Goal: Check status: Check status

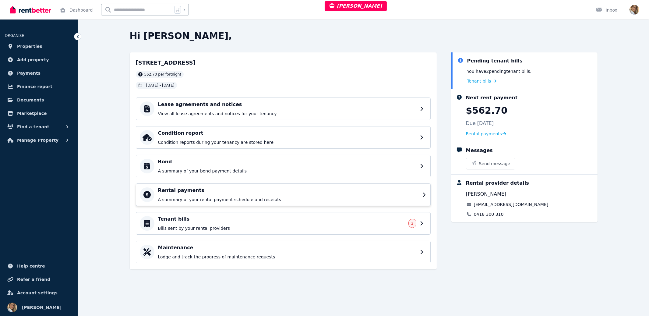
click at [203, 195] on div "Rental payments A summary of your rental payment schedule and receipts" at bounding box center [288, 195] width 261 height 16
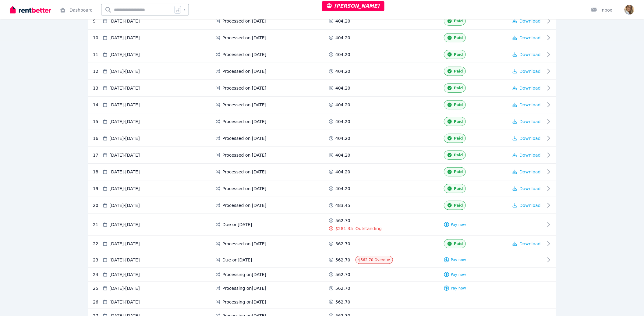
scroll to position [333, 0]
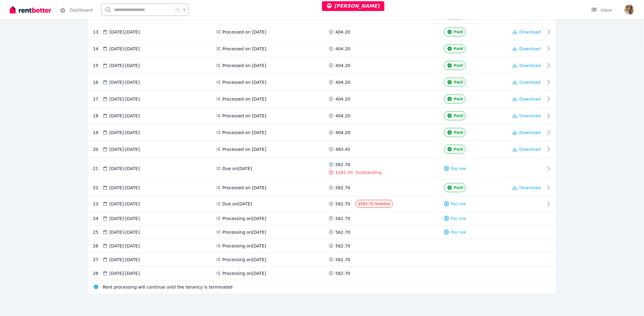
click at [50, 149] on div "Rental payments Export schedule Rent $562.70 per Fortnight Payment method Bank …" at bounding box center [322, 15] width 644 height 601
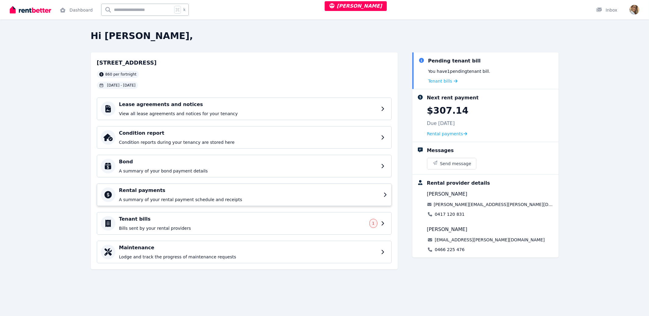
click at [138, 196] on p "A summary of your rental payment schedule and receipts" at bounding box center [249, 199] width 261 height 6
click at [178, 196] on div "Rental payments A summary of your rental payment schedule and receipts" at bounding box center [249, 195] width 261 height 16
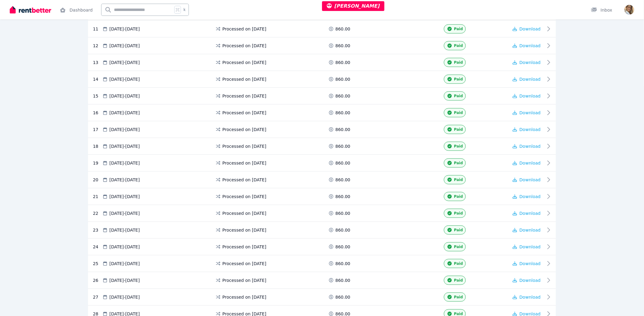
scroll to position [242, 0]
